Goal: Find specific page/section: Find specific page/section

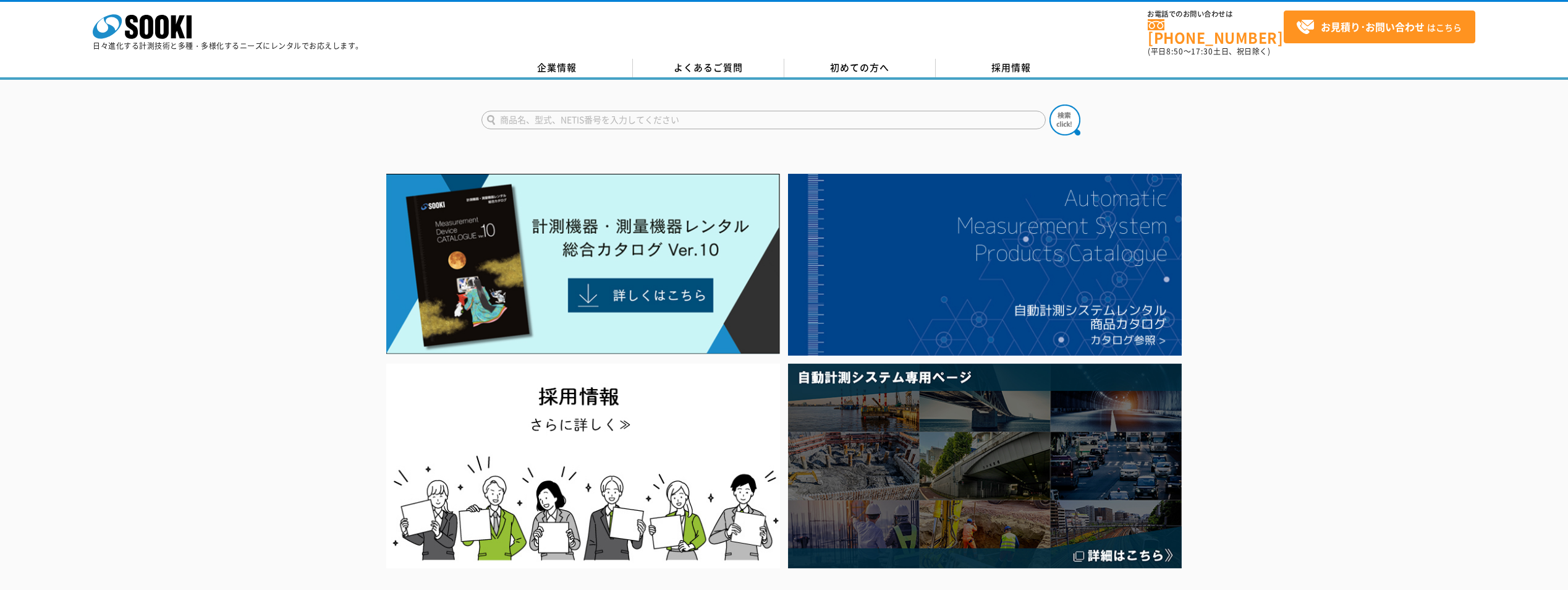
drag, startPoint x: 822, startPoint y: 117, endPoint x: 832, endPoint y: 116, distance: 10.0
click at [822, 117] on input "text" at bounding box center [763, 120] width 564 height 18
click at [775, 118] on input "text" at bounding box center [763, 120] width 564 height 18
type input "商品名、型式、NETIS番号を入力してください"
click at [616, 114] on input "text" at bounding box center [763, 120] width 564 height 18
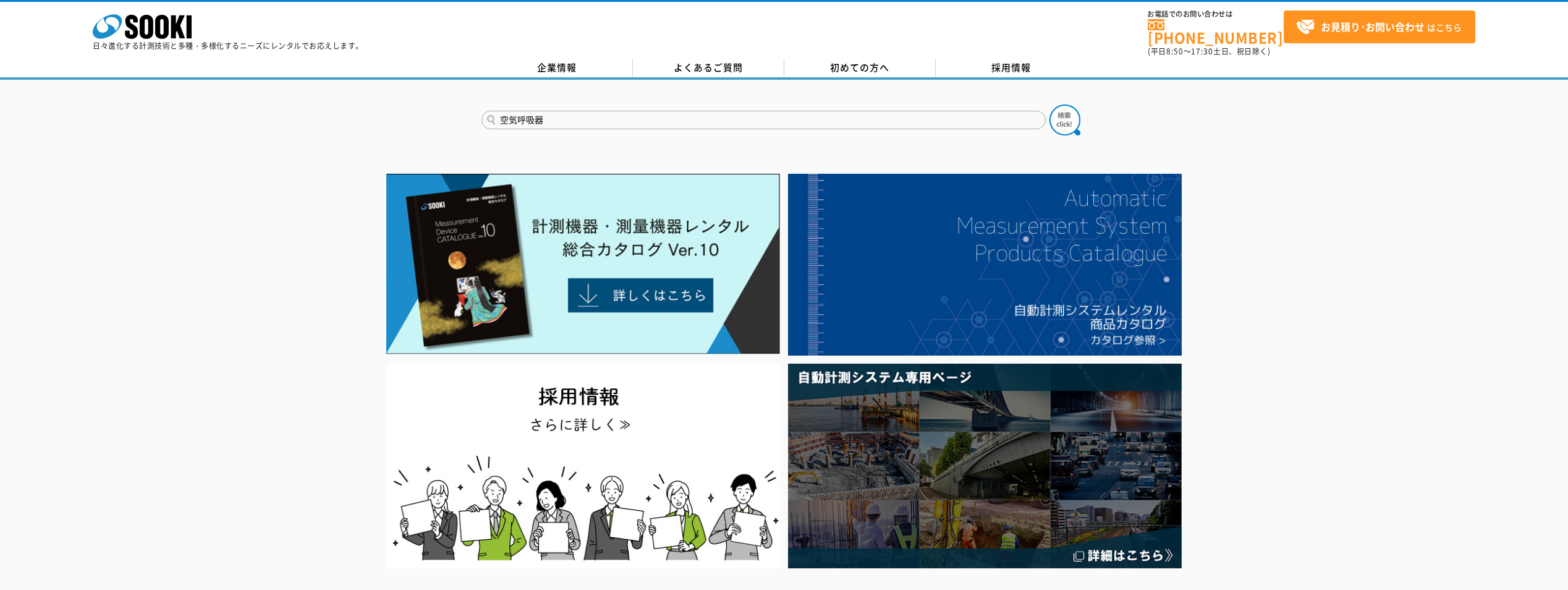
type input "空気呼吸器"
click at [1050, 105] on button at bounding box center [1065, 120] width 31 height 31
